Goal: Use online tool/utility: Utilize a website feature to perform a specific function

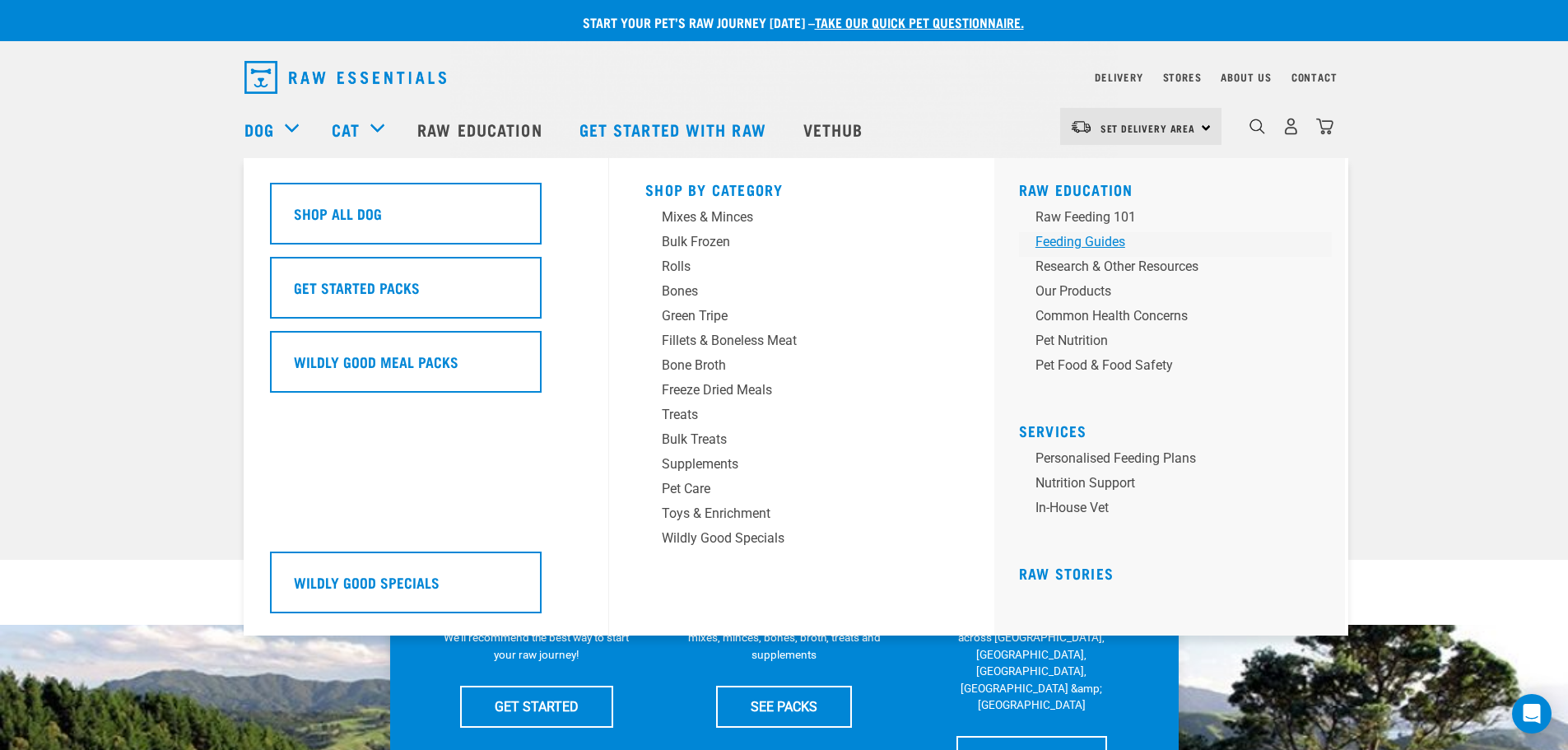
click at [1089, 239] on div "Feeding Guides" at bounding box center [1164, 242] width 257 height 20
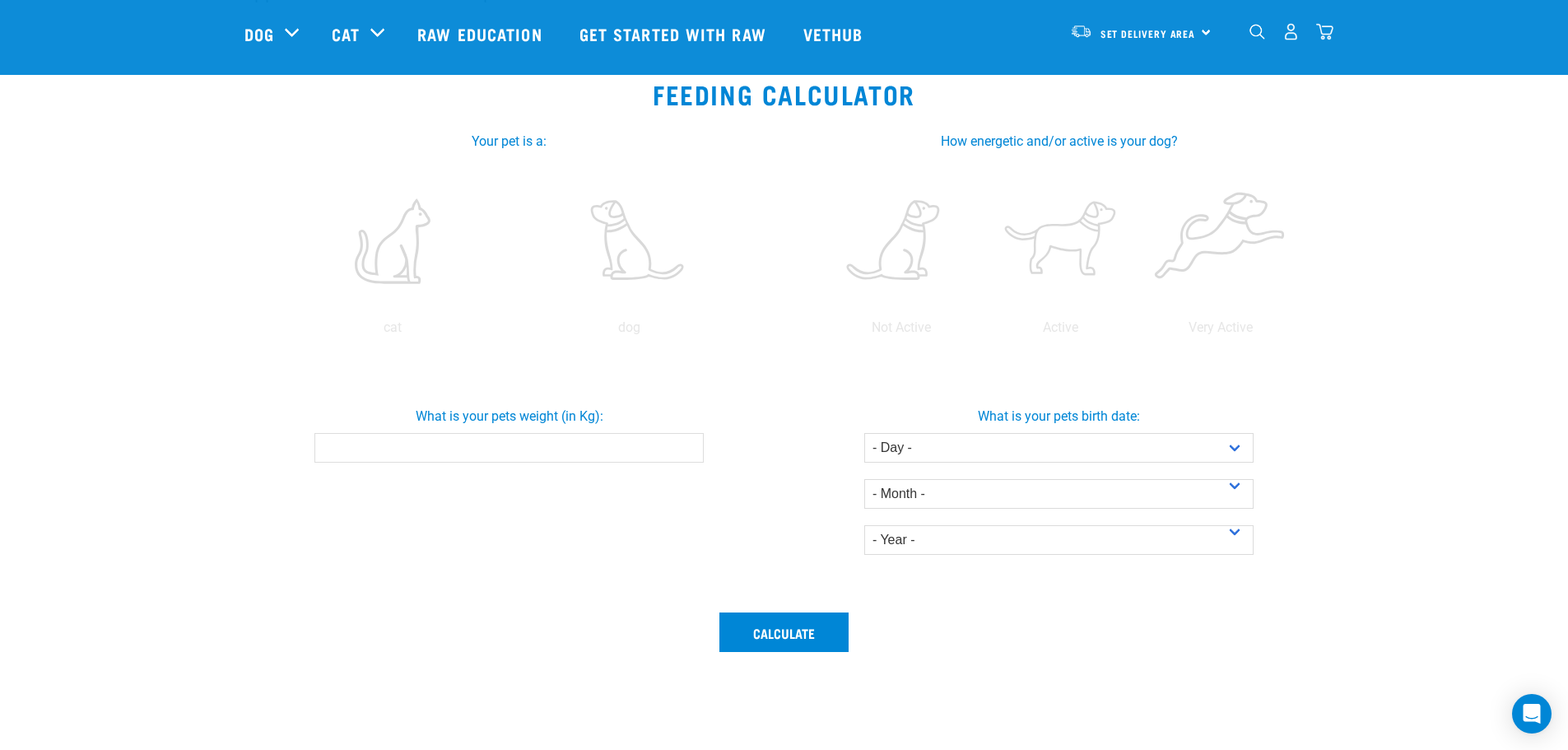
scroll to position [247, 0]
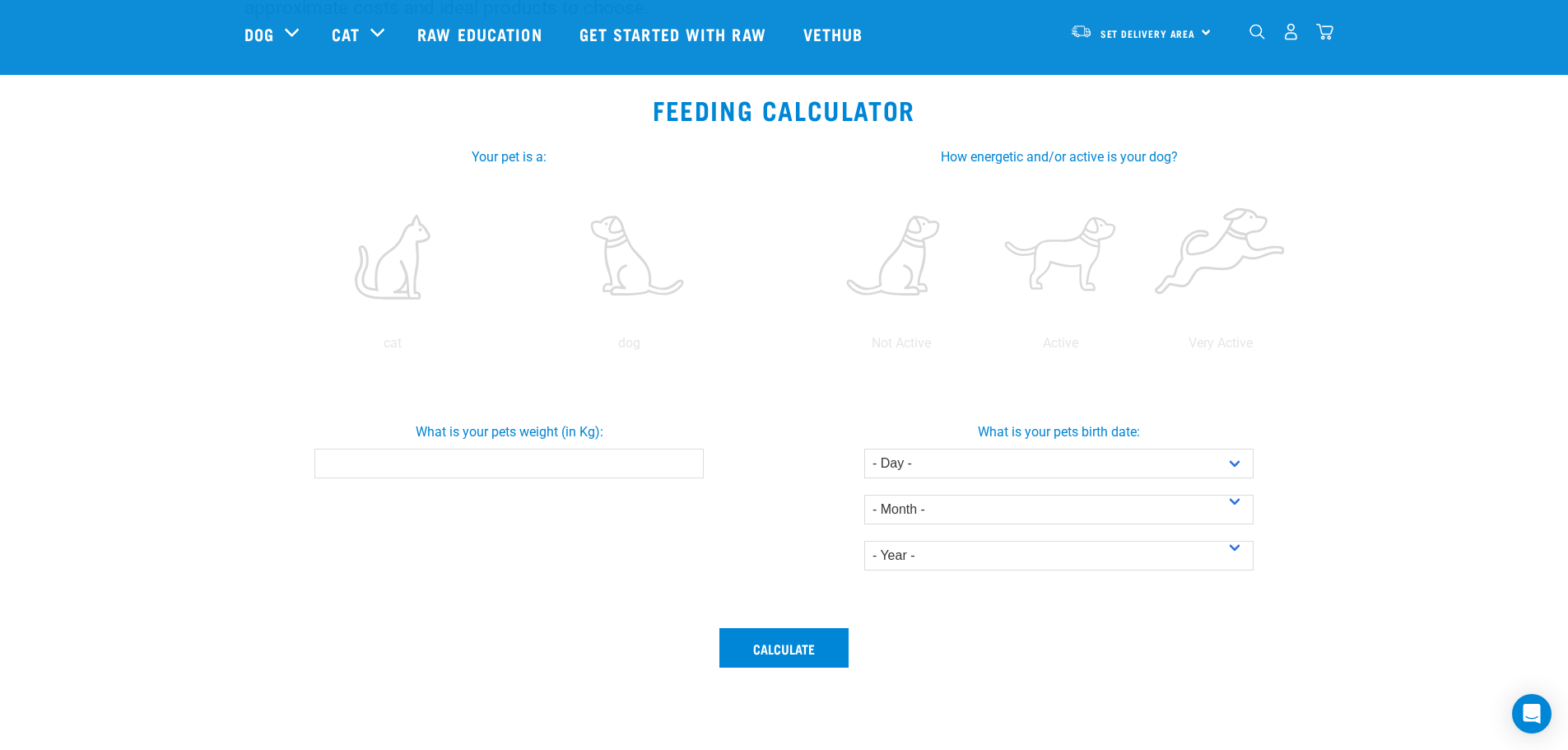
click at [608, 458] on input "What is your pets weight (in Kg):" at bounding box center [509, 463] width 389 height 29
type input "33"
drag, startPoint x: 653, startPoint y: 528, endPoint x: 700, endPoint y: 514, distance: 49.0
click at [656, 527] on div "What is your pets weight (in Kg): 33" at bounding box center [510, 496] width 550 height 246
click at [948, 468] on select "- Day - 1 2 3 4 5 6 7 8 9 10 11 12 13 14 15 16 17 18 19 20 21 22 23 24 25 26 27" at bounding box center [1058, 463] width 389 height 29
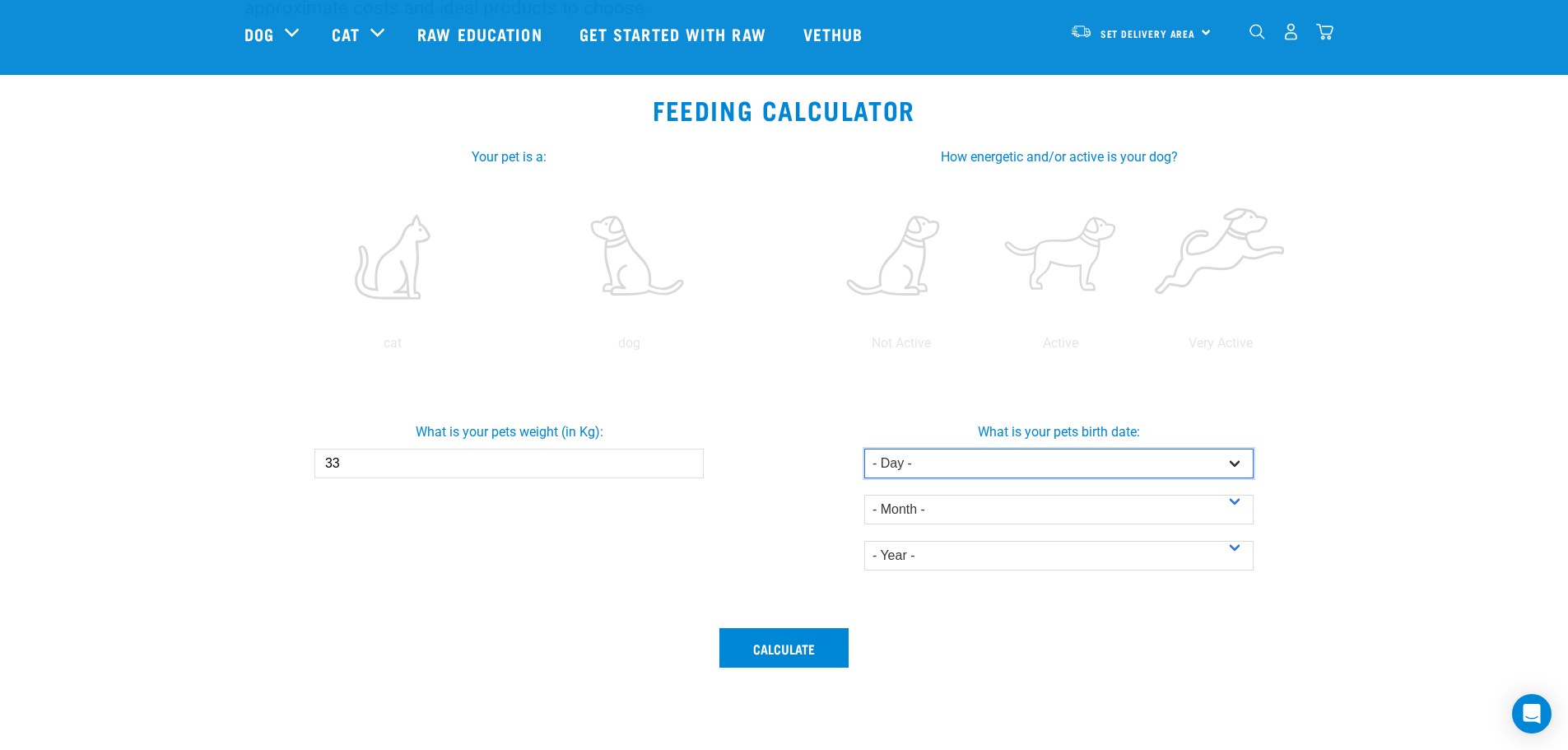
select select "16"
click at [864, 449] on select "- Day - 1 2 3 4 5 6 7 8 9 10 11 12 13 14 15 16 17 18 19 20 21 22 23 24 25 26 27" at bounding box center [1058, 463] width 389 height 29
click at [939, 498] on select "- Month - January February March April May June July August September October N…" at bounding box center [1058, 509] width 389 height 29
select select "March"
click at [864, 495] on select "- Month - January February March April May June July August September October N…" at bounding box center [1058, 509] width 389 height 29
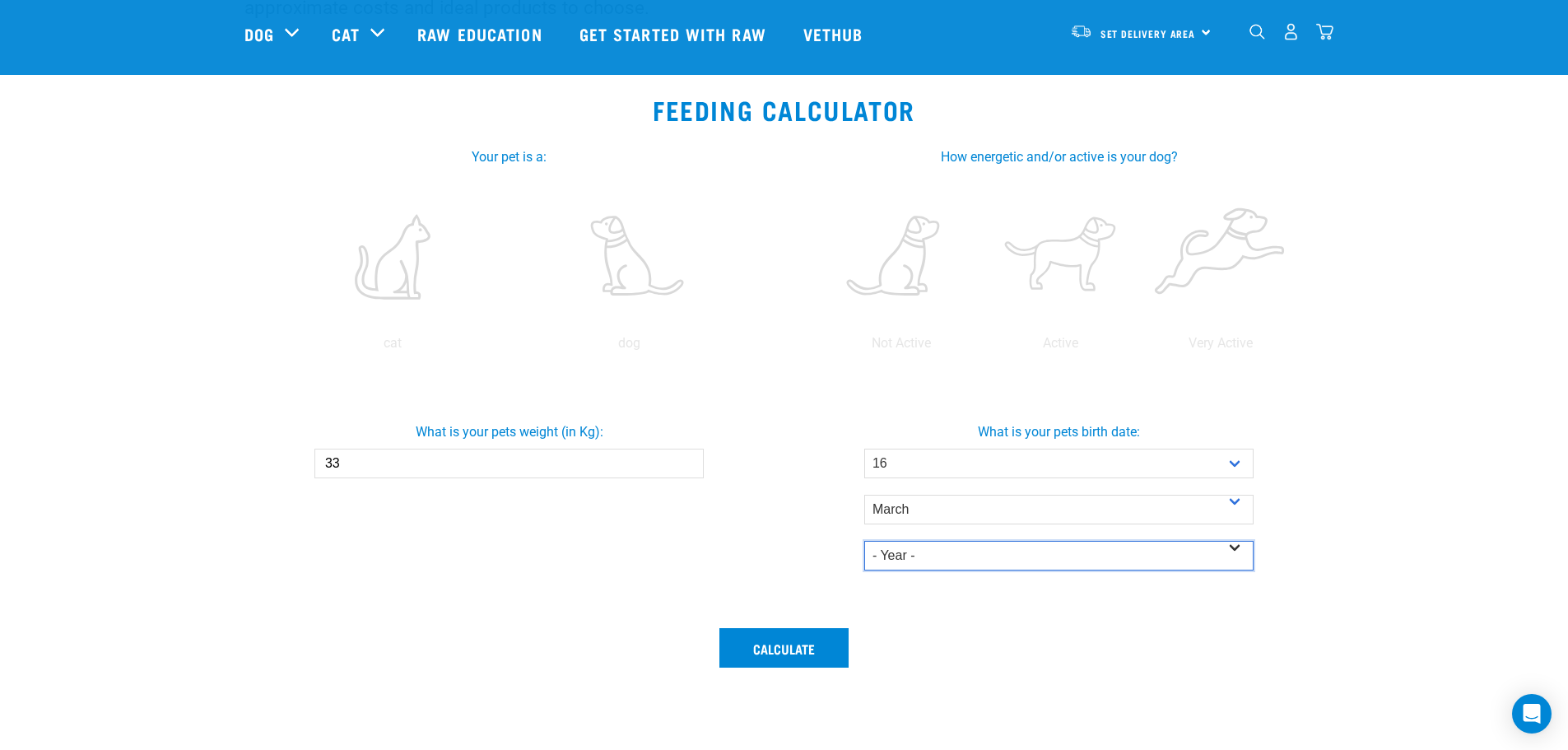
click at [928, 564] on select "- Year - 2025 2024 2023 2022 2021 2020 2019 2018 2017 2016 2015 2014" at bounding box center [1058, 555] width 389 height 29
select select "2021"
click at [864, 541] on select "- Year - 2025 2024 2023 2022 2021 2020 2019 2018 2017 2016 2015 2014" at bounding box center [1058, 555] width 389 height 29
click at [814, 660] on button "Calculate" at bounding box center [784, 648] width 129 height 40
click at [632, 300] on label at bounding box center [628, 257] width 230 height 140
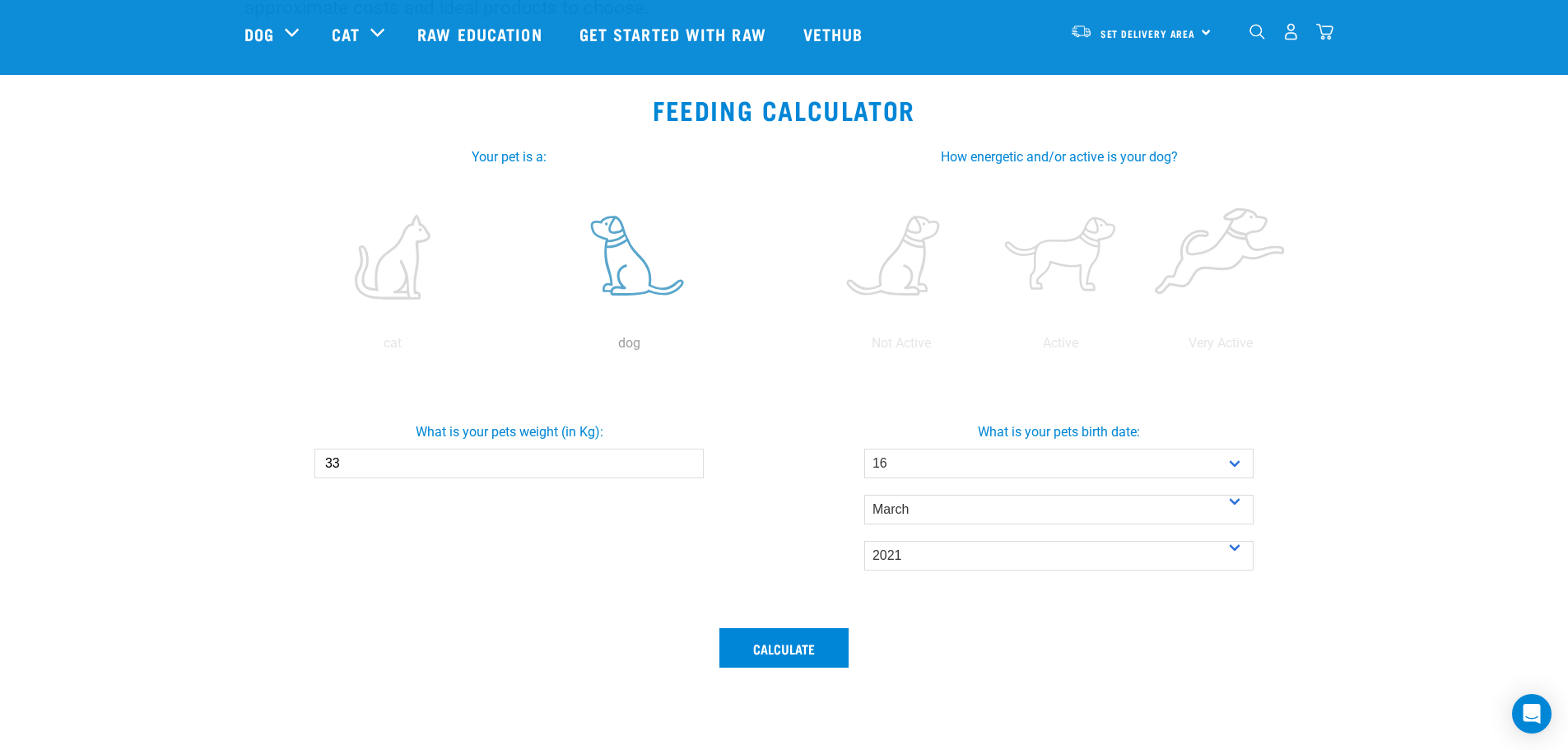
click at [511, 348] on input "radio" at bounding box center [511, 348] width 0 height 0
click at [916, 278] on label at bounding box center [901, 257] width 153 height 140
click at [822, 348] on input "radio" at bounding box center [822, 348] width 0 height 0
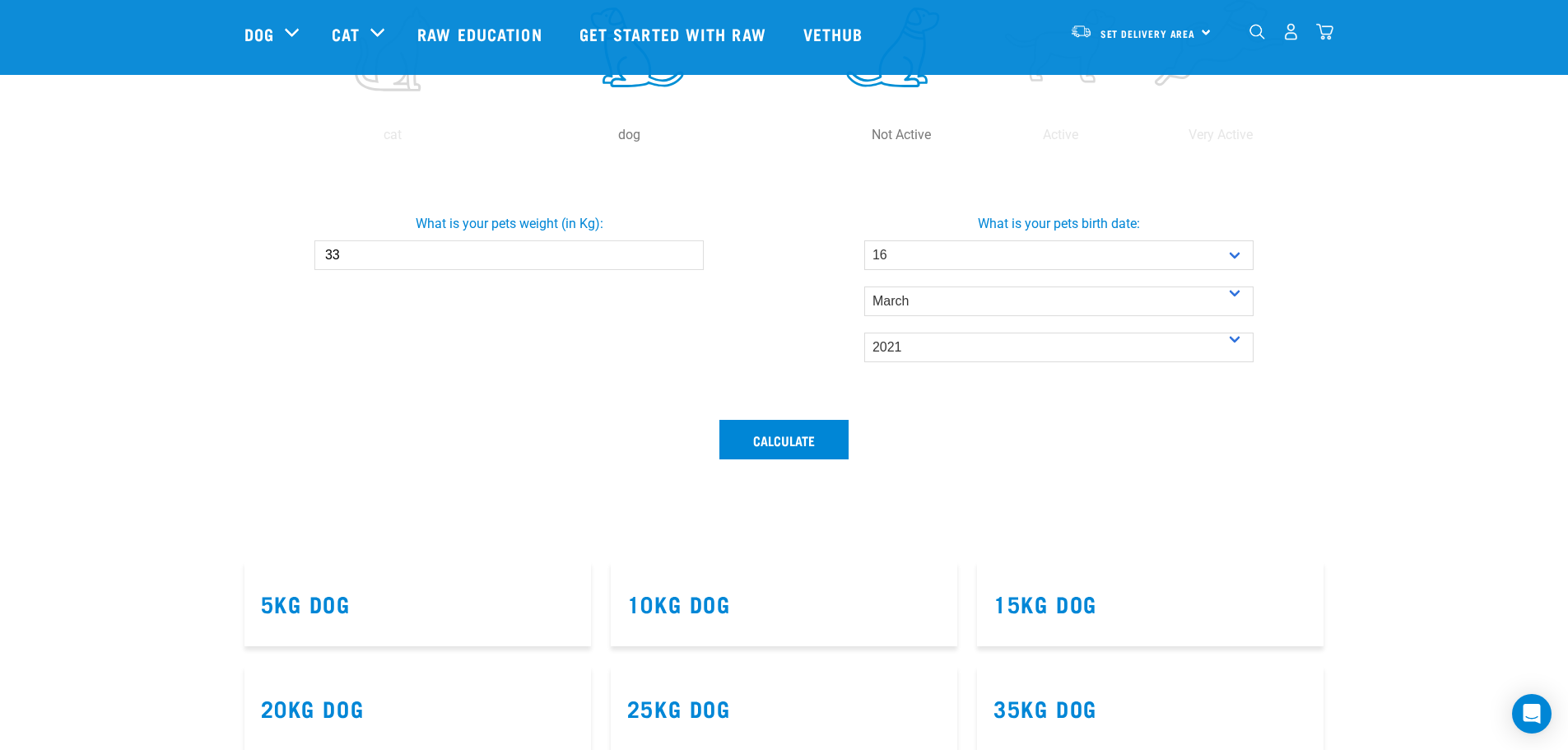
scroll to position [494, 0]
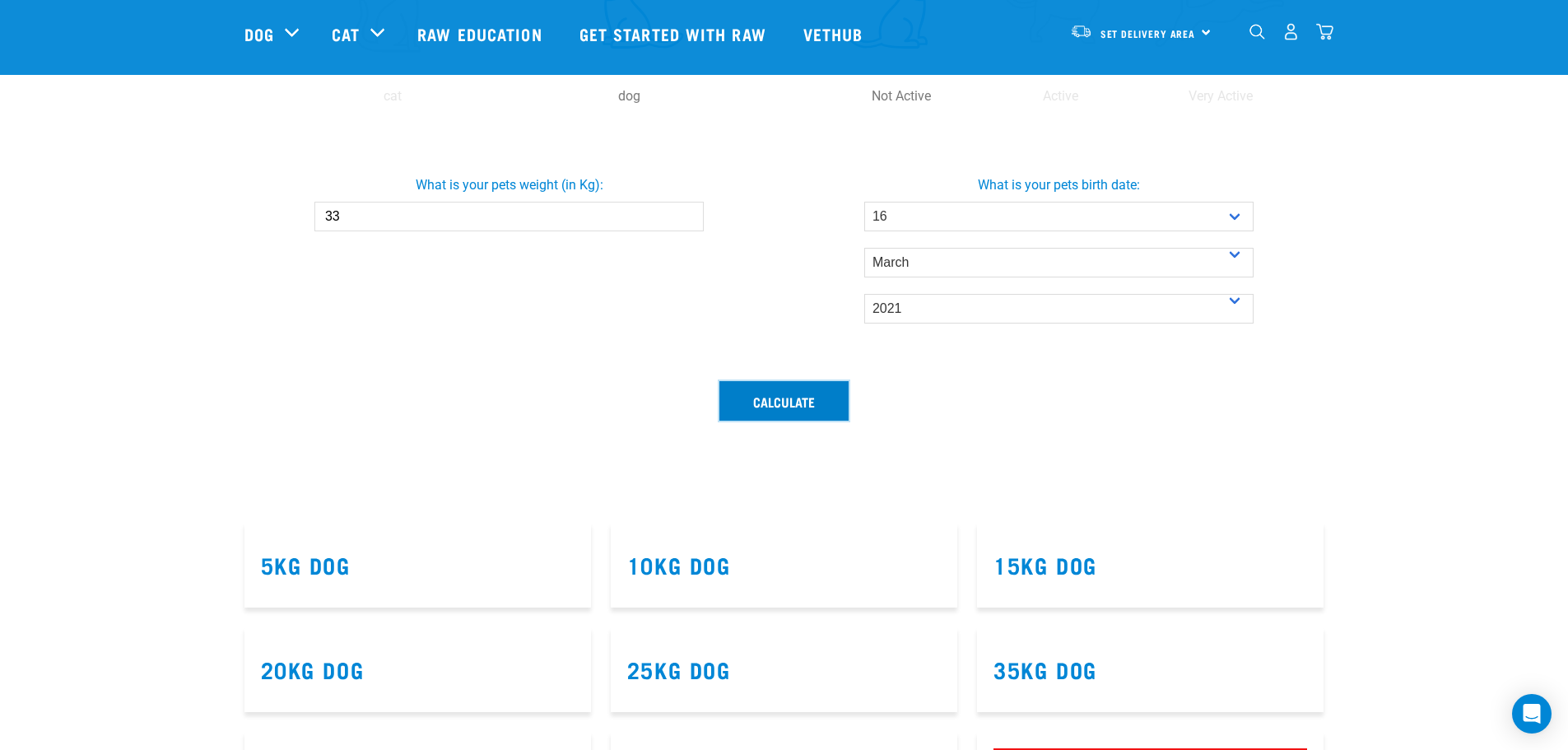
click at [804, 416] on button "Calculate" at bounding box center [784, 401] width 129 height 40
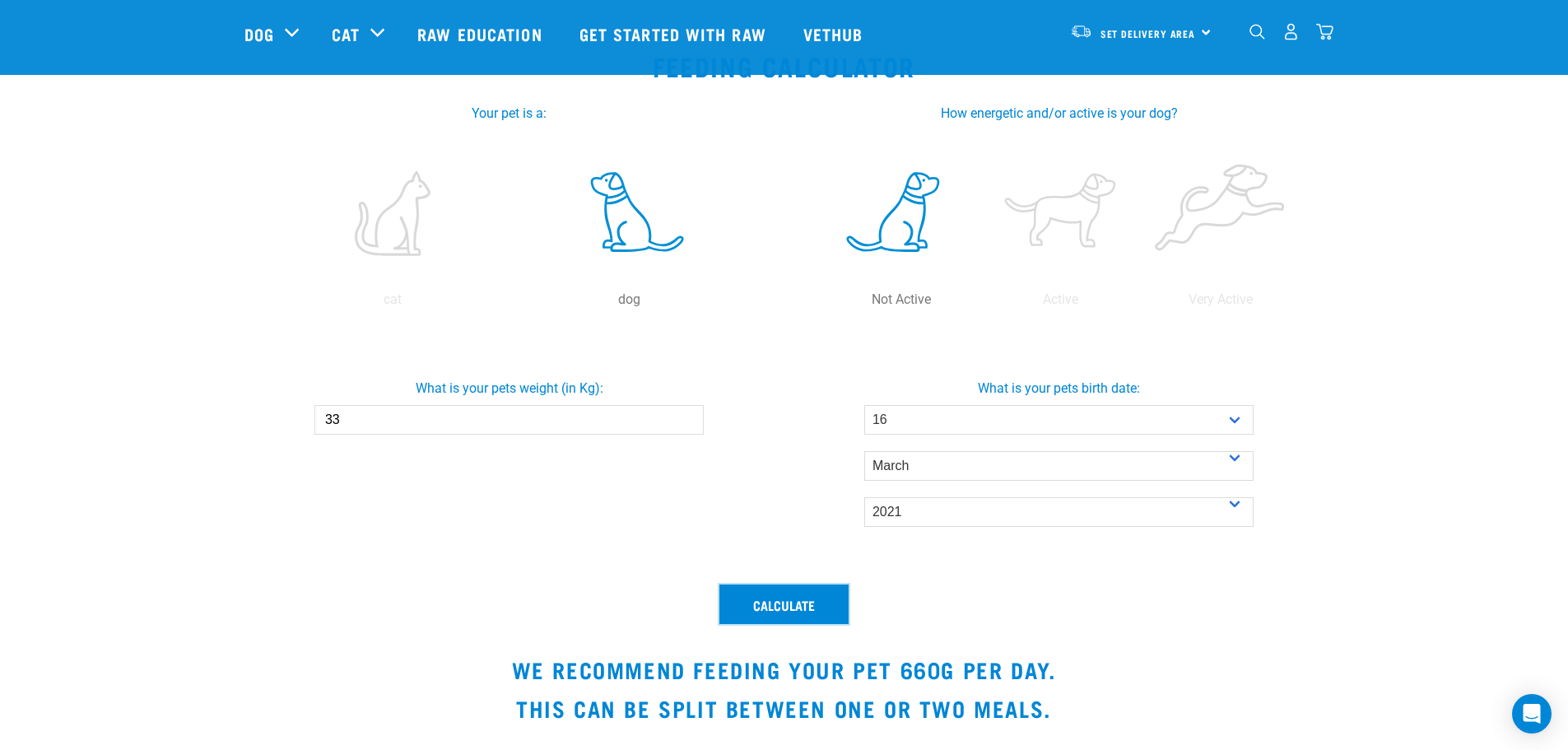
scroll to position [82, 0]
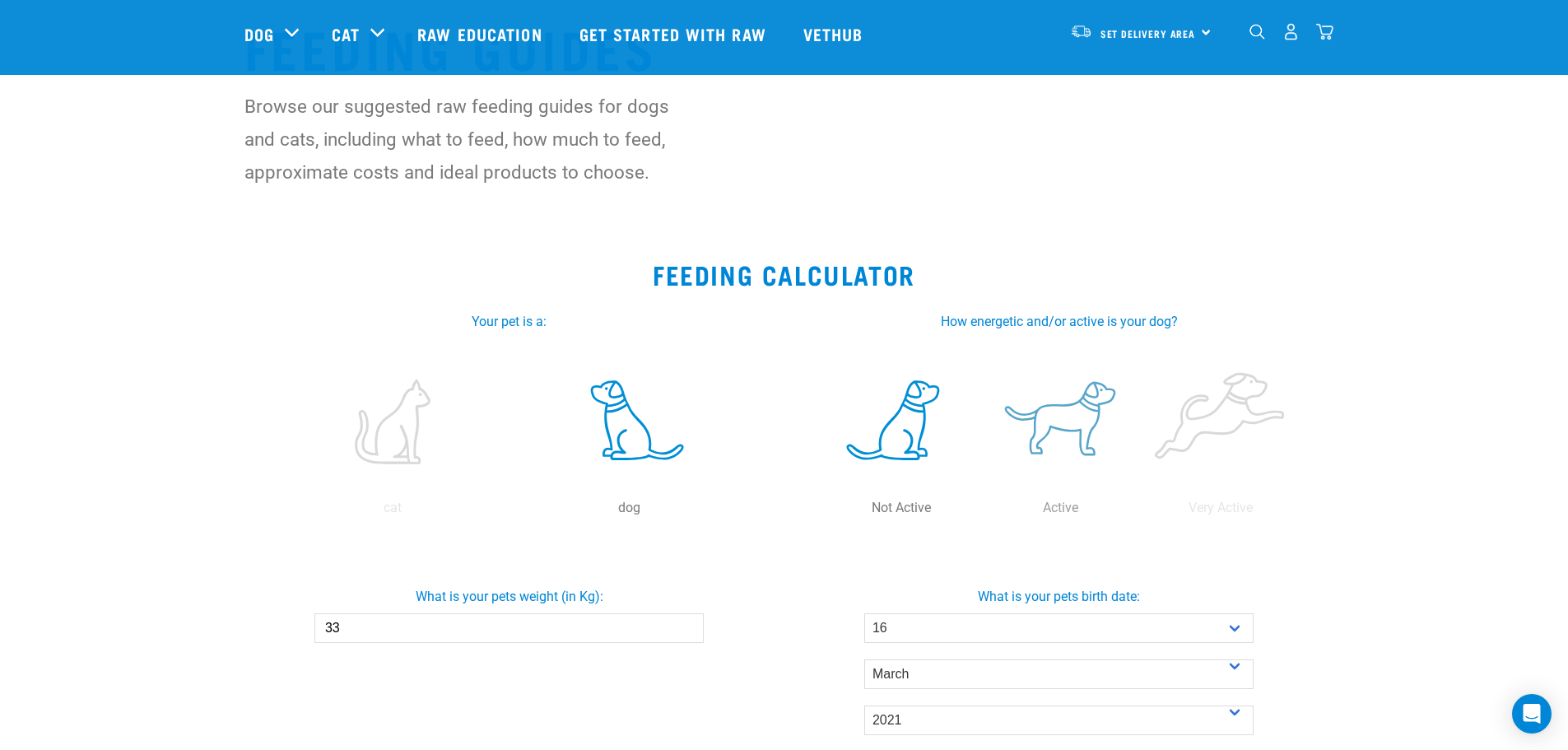
click at [1076, 409] on label at bounding box center [1061, 422] width 153 height 140
click at [981, 512] on input "radio" at bounding box center [981, 512] width 0 height 0
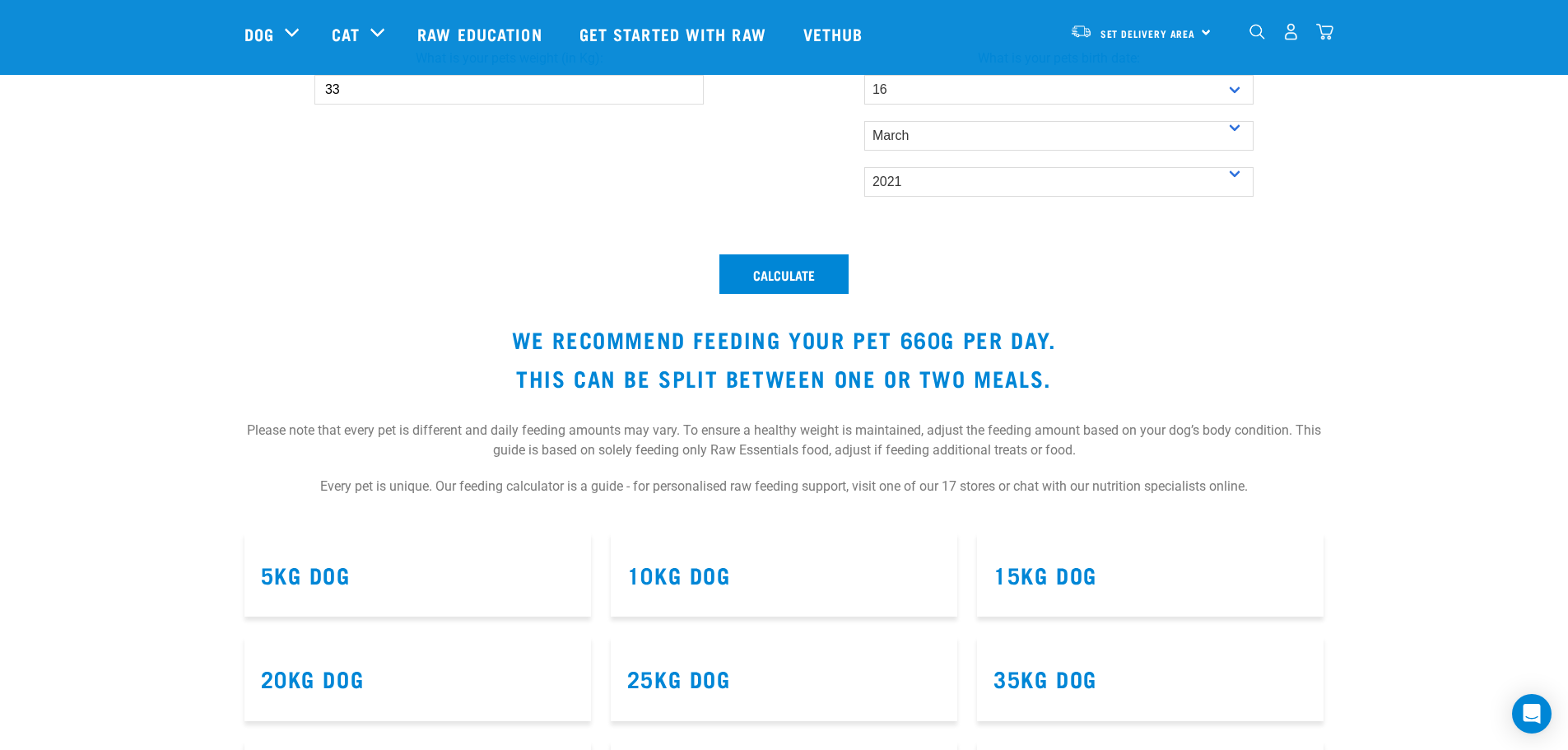
scroll to position [659, 0]
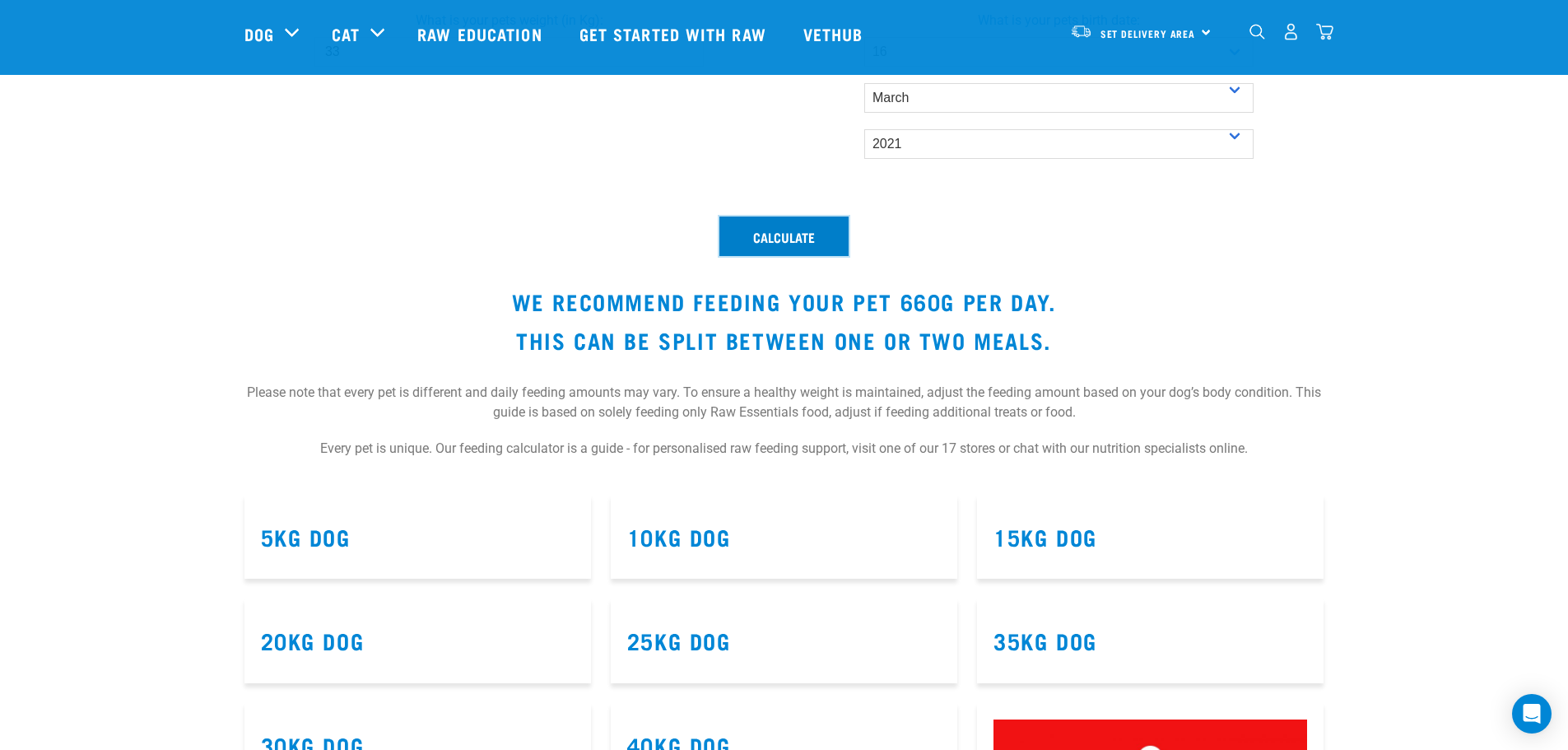
drag, startPoint x: 796, startPoint y: 237, endPoint x: 801, endPoint y: 244, distance: 8.6
click at [796, 236] on button "Calculate" at bounding box center [784, 236] width 129 height 40
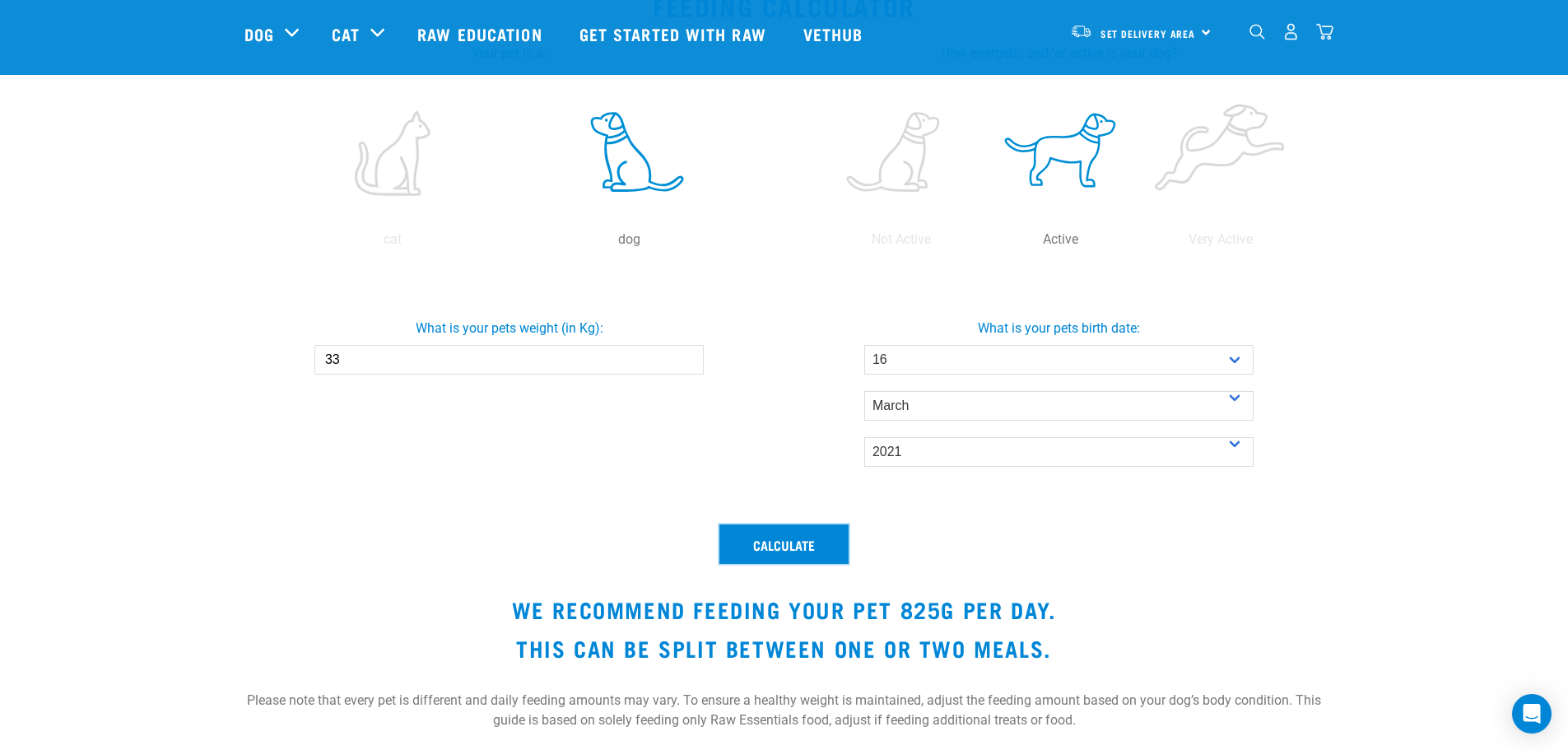
scroll to position [0, 0]
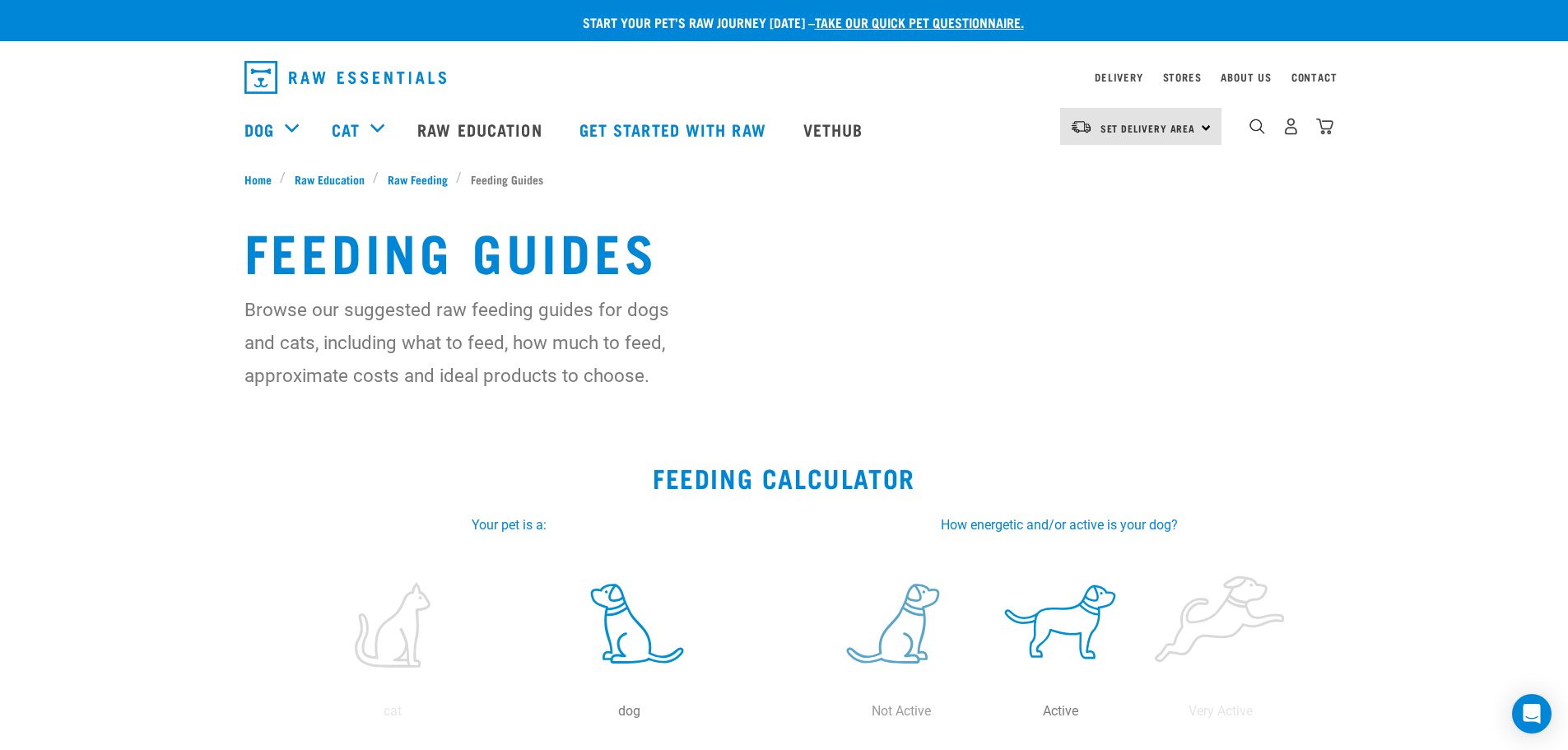
click at [883, 600] on label at bounding box center [901, 625] width 153 height 140
click at [822, 715] on input "radio" at bounding box center [822, 715] width 0 height 0
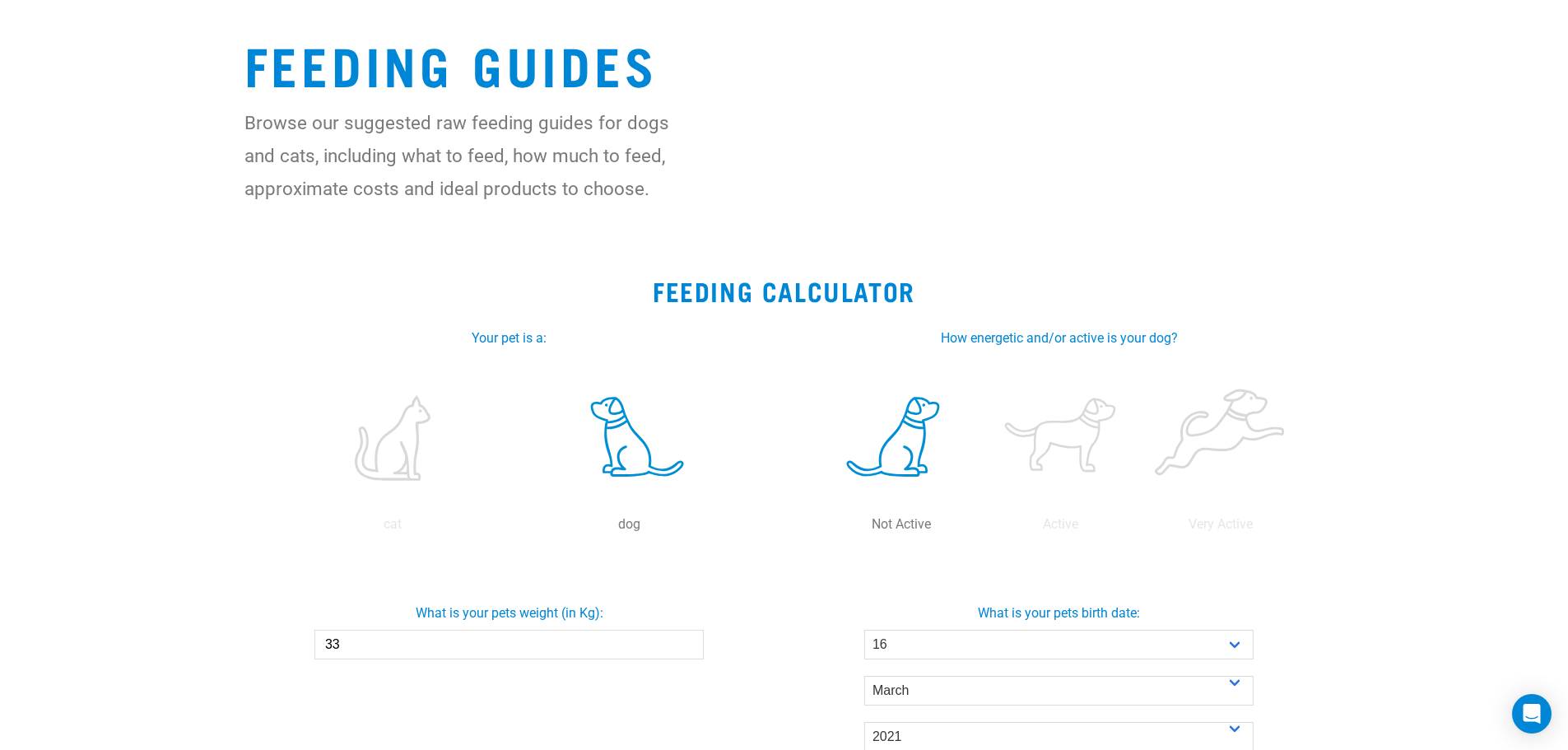
scroll to position [411, 0]
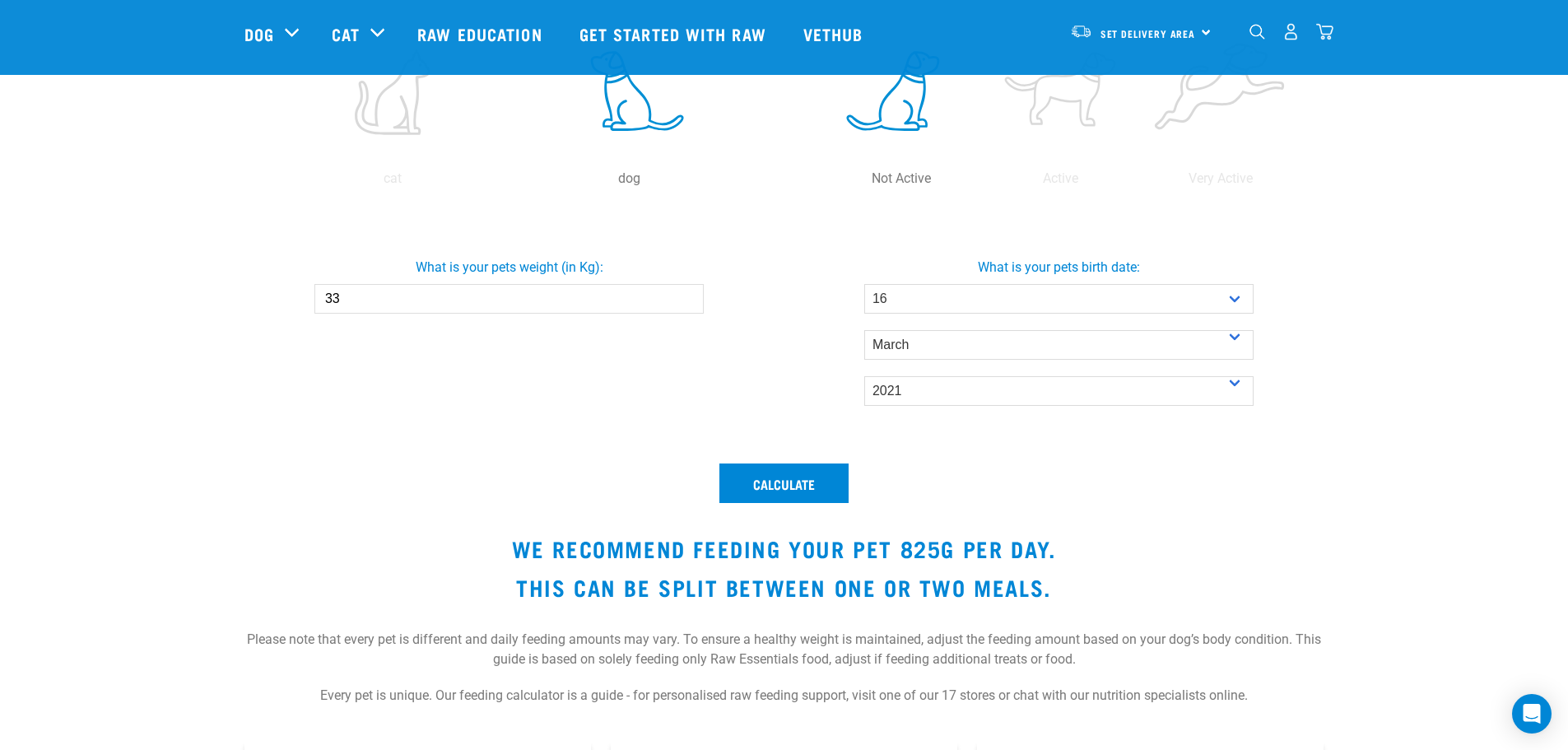
drag, startPoint x: 478, startPoint y: 298, endPoint x: 170, endPoint y: 308, distance: 308.2
click at [170, 308] on section "Feeding Calculator Your pet is a: cat dog dog Moderate How energetic and/or act…" at bounding box center [784, 326] width 1568 height 832
type input "30"
click at [781, 475] on button "Calculate" at bounding box center [784, 483] width 129 height 40
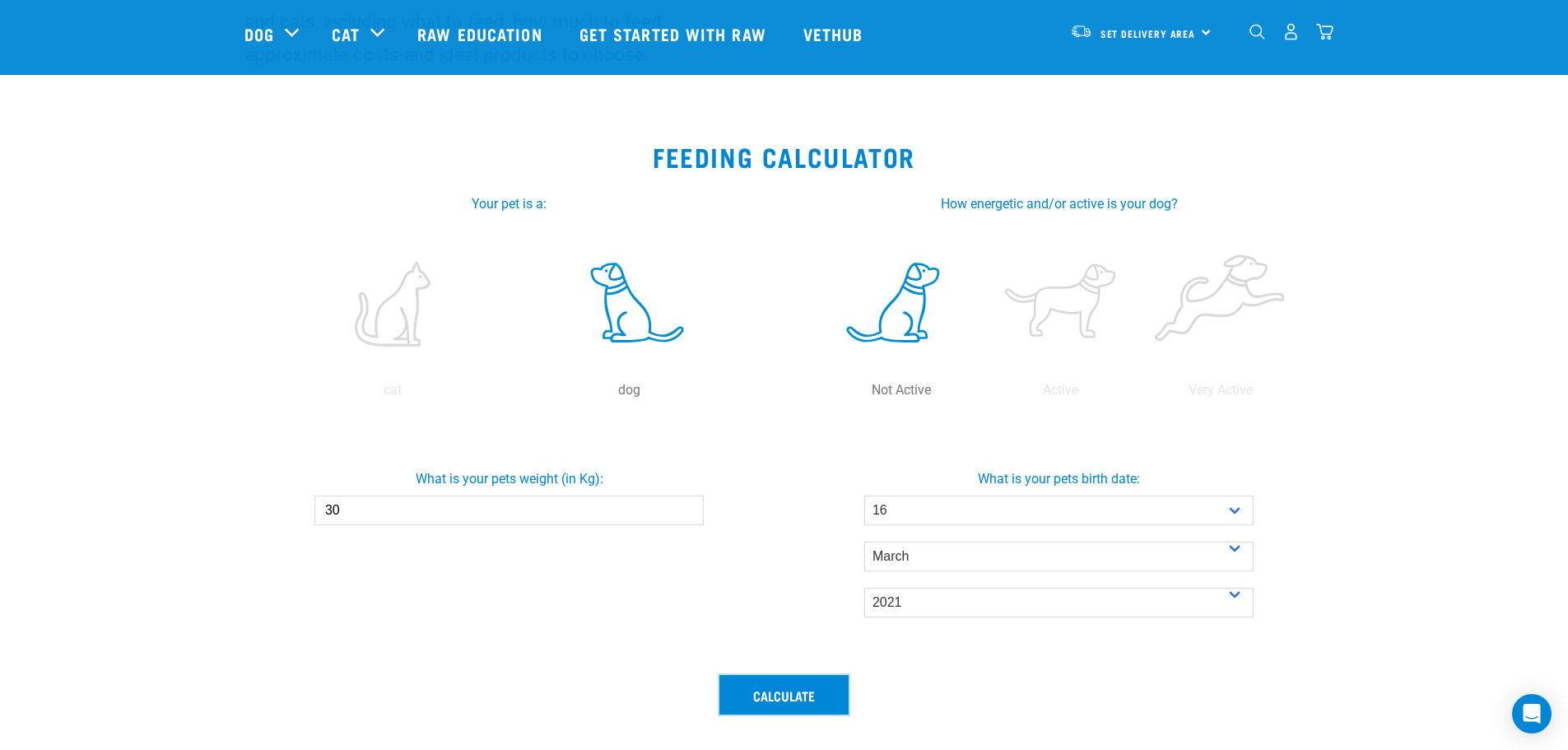
scroll to position [0, 0]
